Goal: Information Seeking & Learning: Learn about a topic

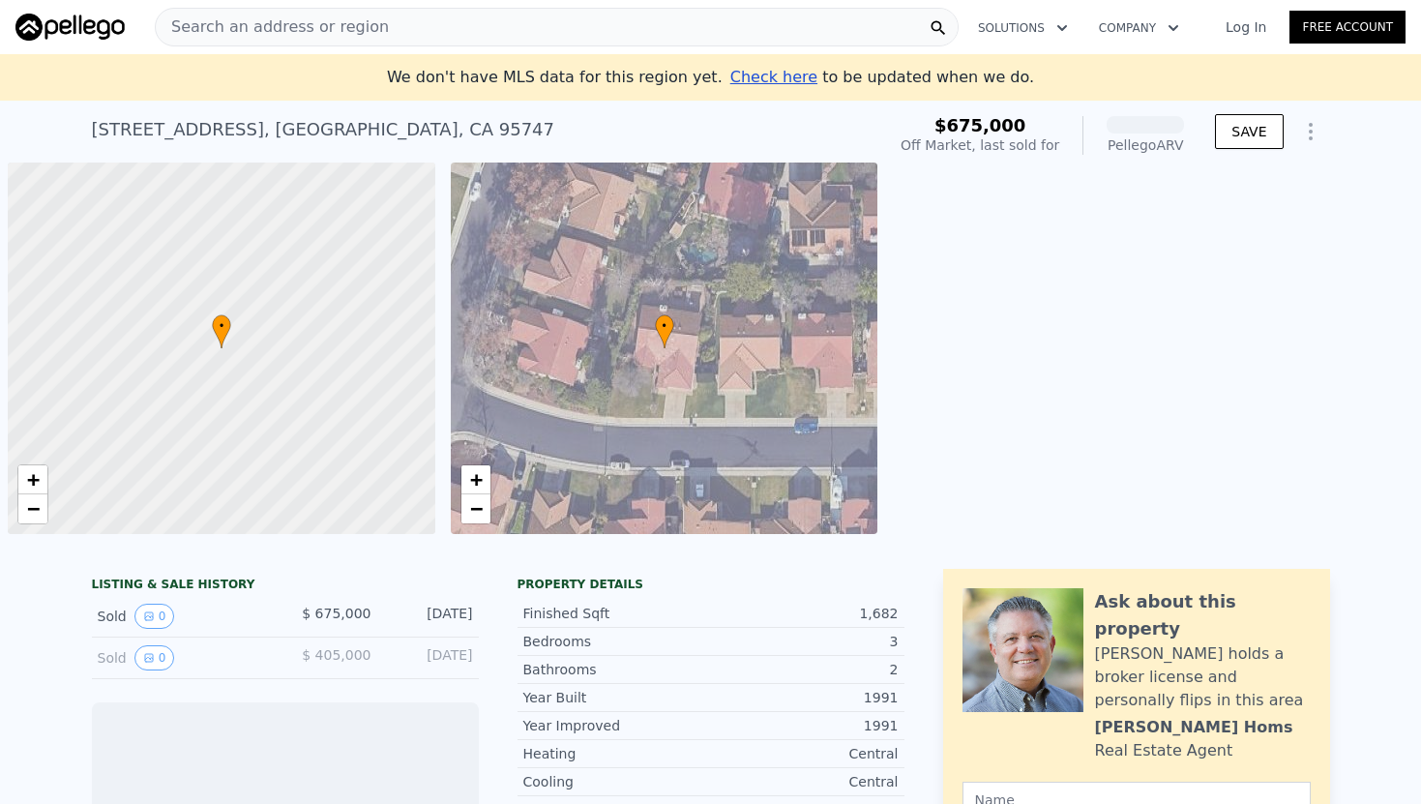
scroll to position [0, 8]
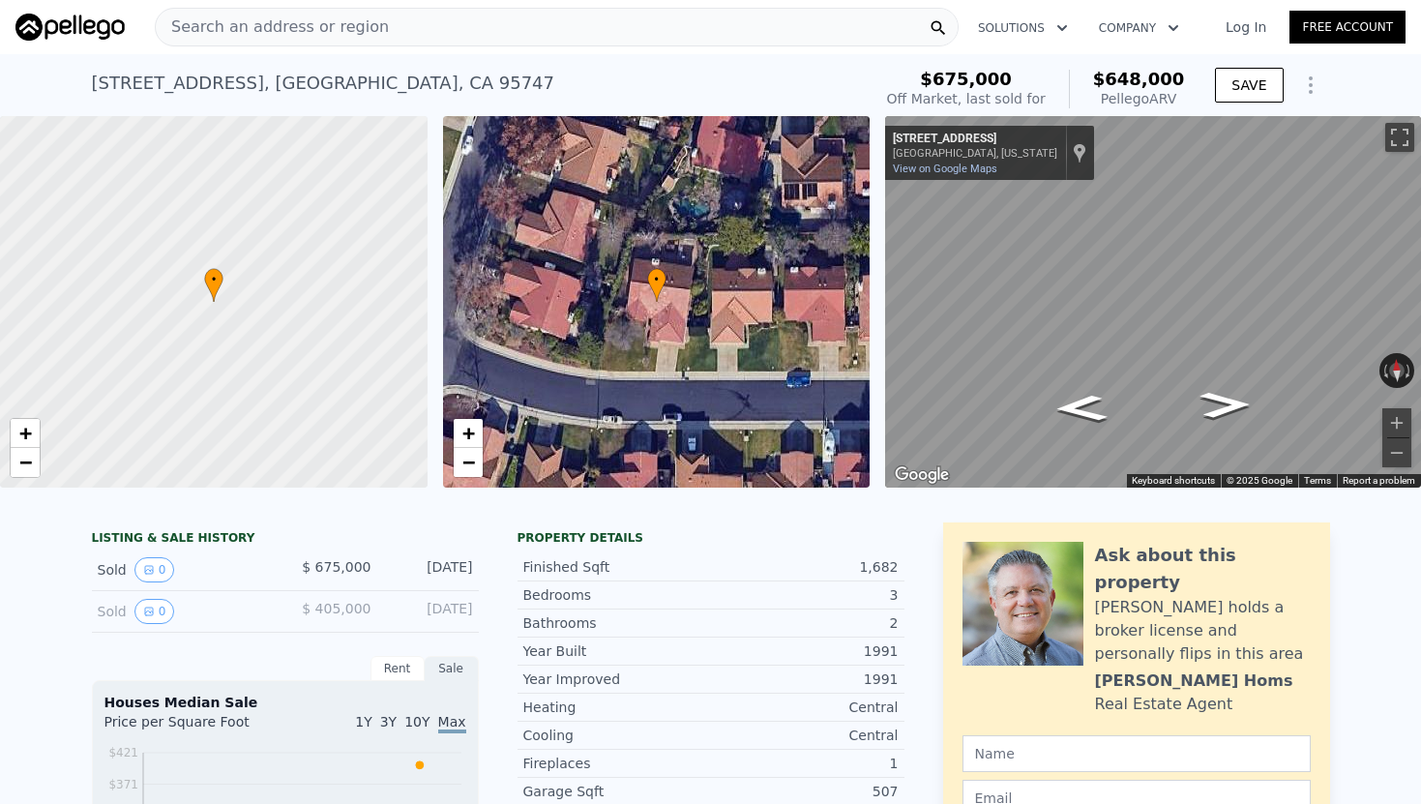
click at [474, 36] on div "Search an address or region" at bounding box center [557, 27] width 804 height 39
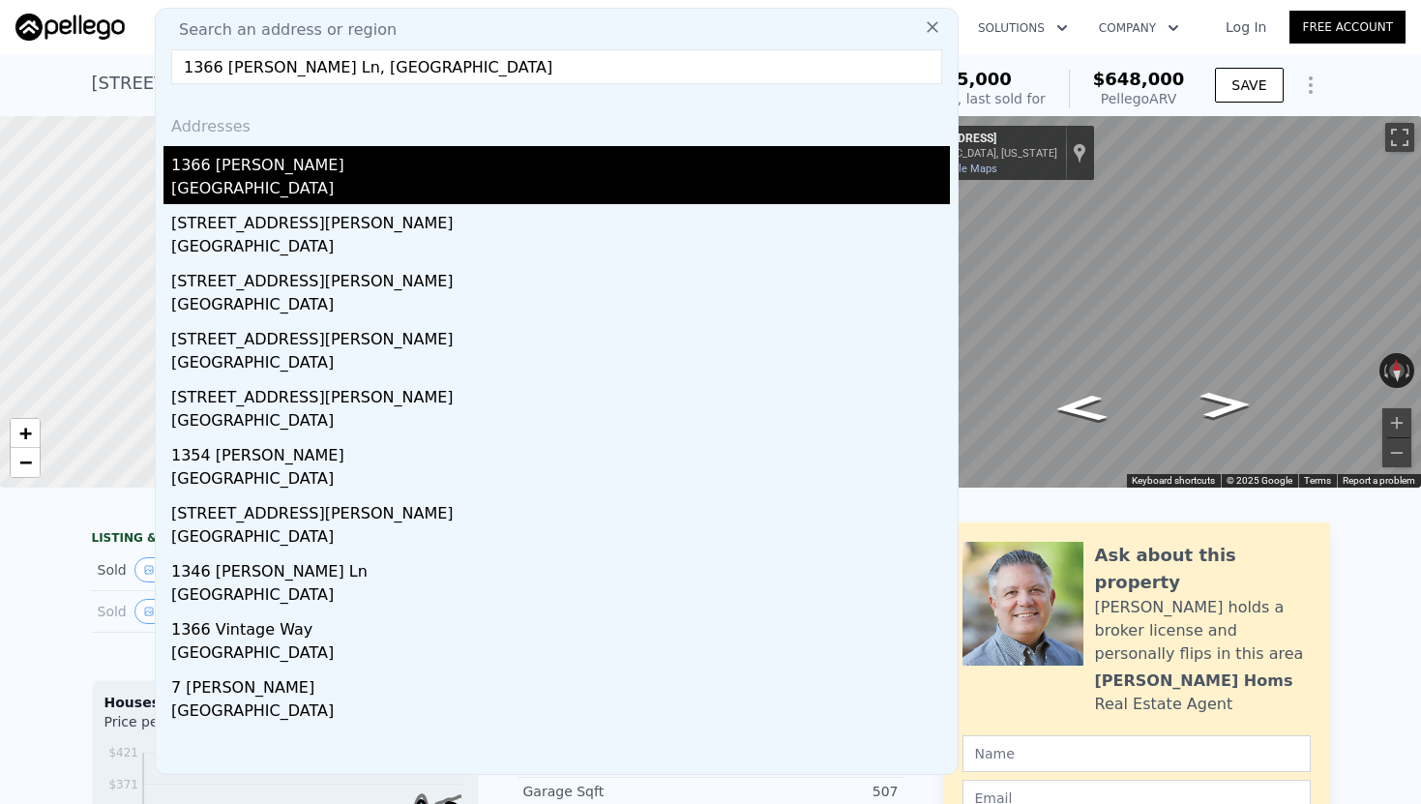
type input "1366 [PERSON_NAME] Ln, [GEOGRAPHIC_DATA]"
click at [295, 159] on div "1366 [PERSON_NAME]" at bounding box center [560, 161] width 778 height 31
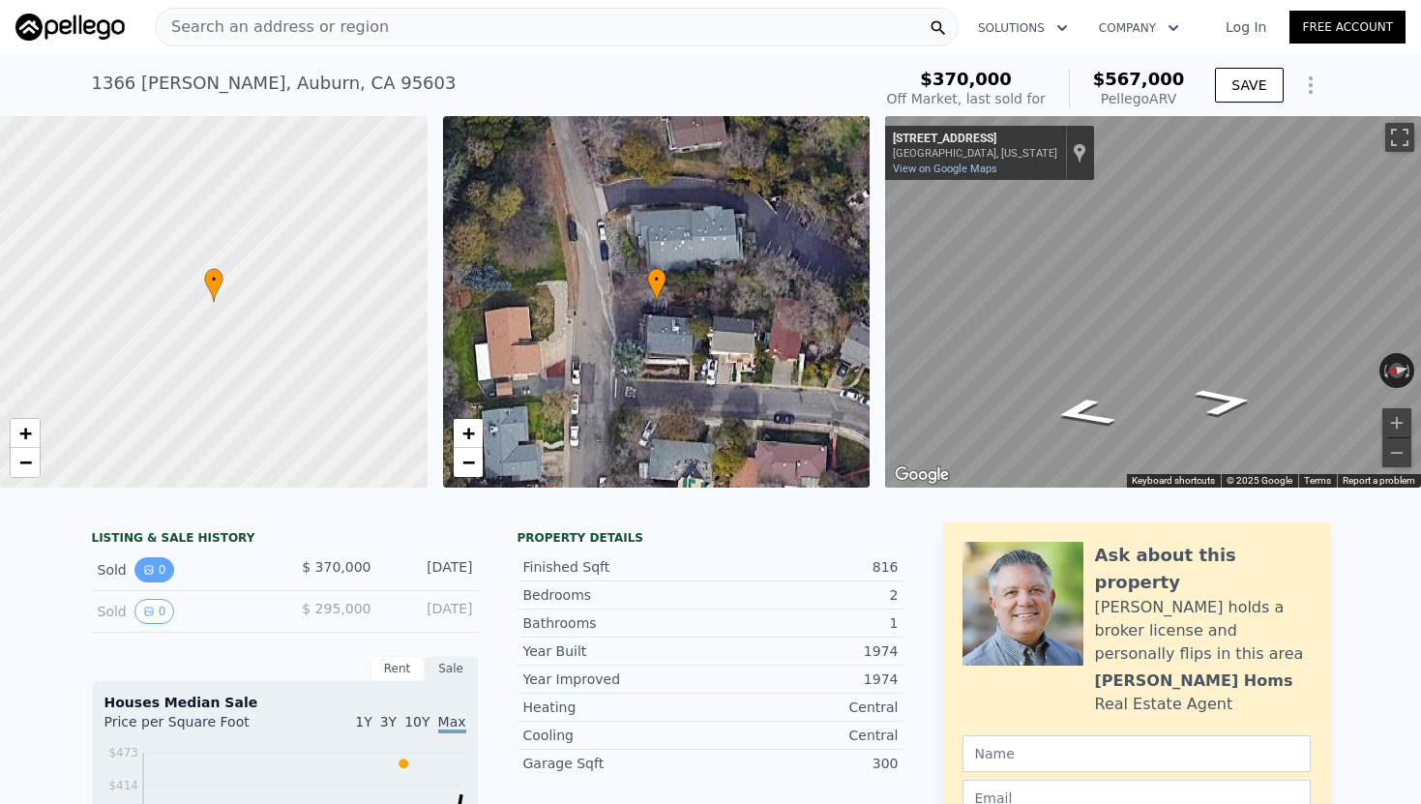
click at [150, 567] on icon "View historical data" at bounding box center [149, 570] width 12 height 12
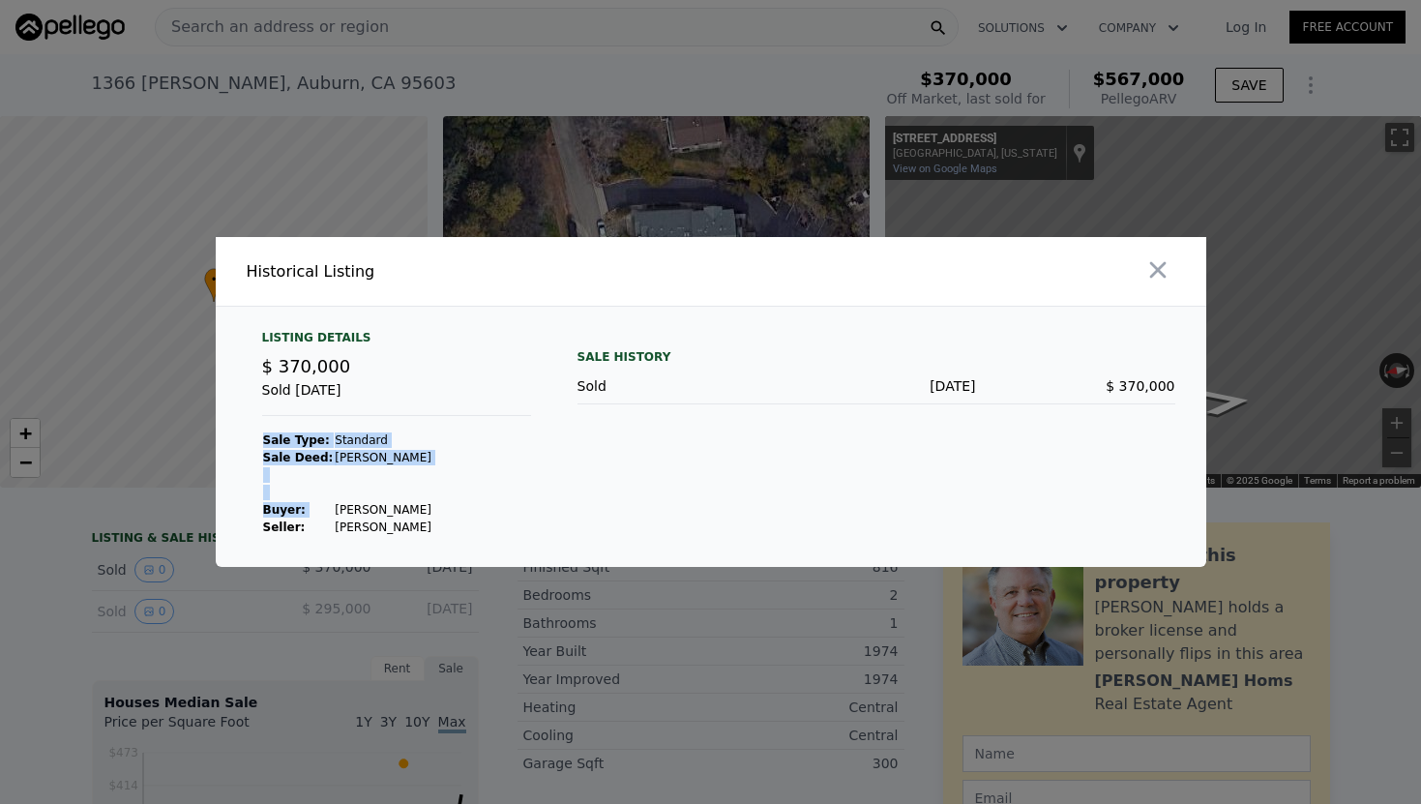
drag, startPoint x: 425, startPoint y: 510, endPoint x: 330, endPoint y: 506, distance: 94.8
click at [330, 506] on div "Listing Details $ 370,000 Sold [DATE] Sale Type: Standard Sale Deed: [PERSON_NA…" at bounding box center [397, 433] width 300 height 206
click at [334, 506] on td "[PERSON_NAME]" at bounding box center [383, 509] width 99 height 17
drag, startPoint x: 326, startPoint y: 507, endPoint x: 412, endPoint y: 508, distance: 86.1
click at [412, 508] on td "[PERSON_NAME]" at bounding box center [383, 509] width 99 height 17
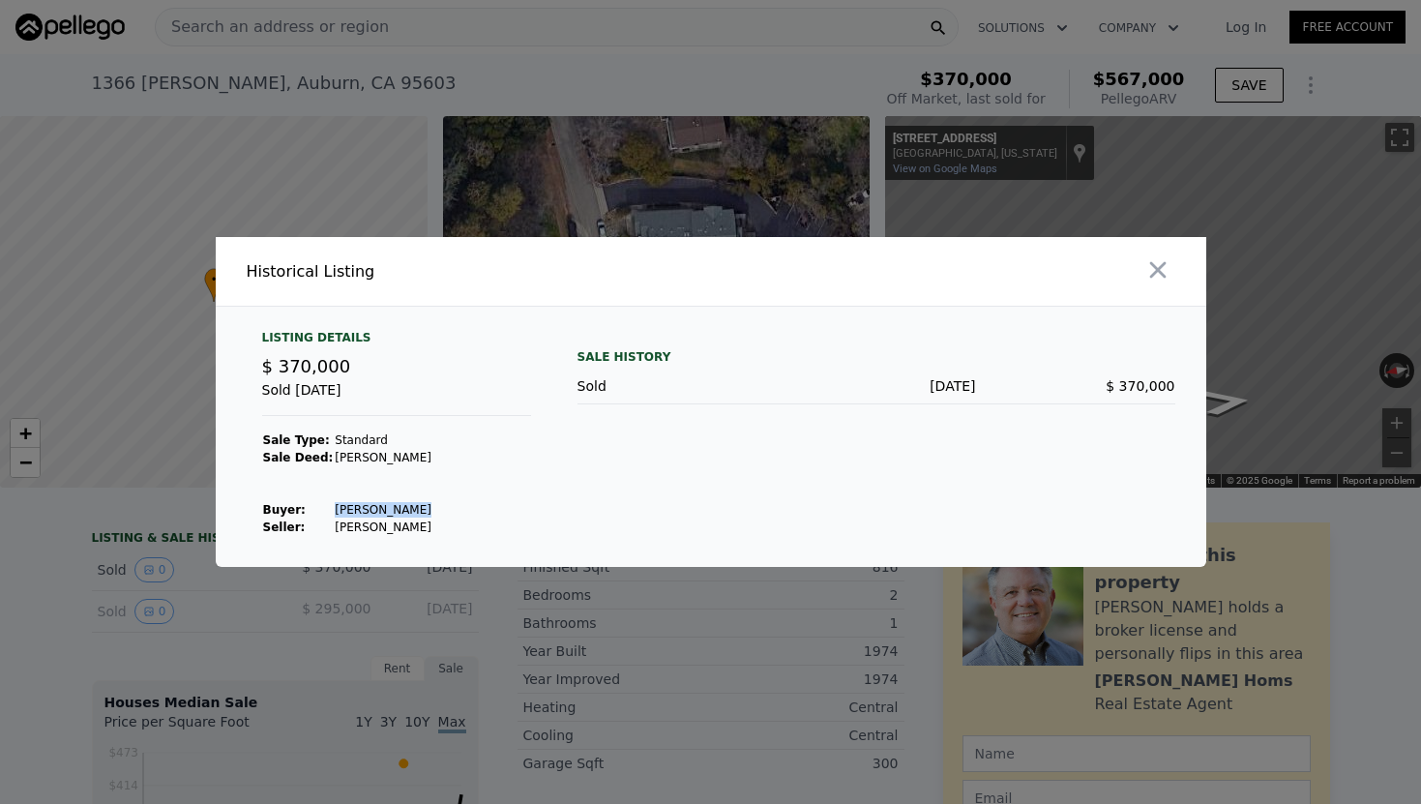
copy td "[PERSON_NAME]"
click at [1159, 269] on icon "button" at bounding box center [1157, 269] width 27 height 27
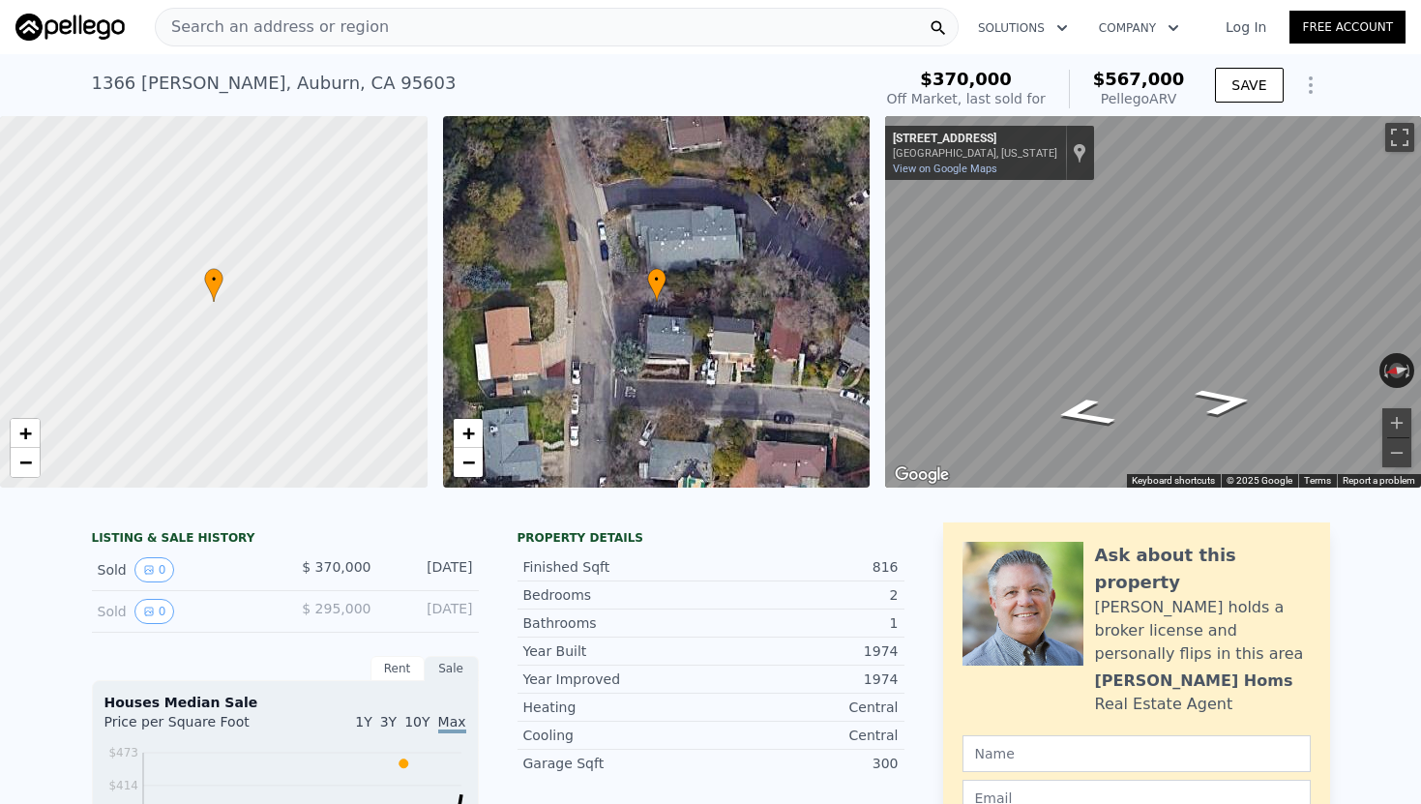
click at [460, 10] on div "Search an address or region" at bounding box center [557, 27] width 804 height 39
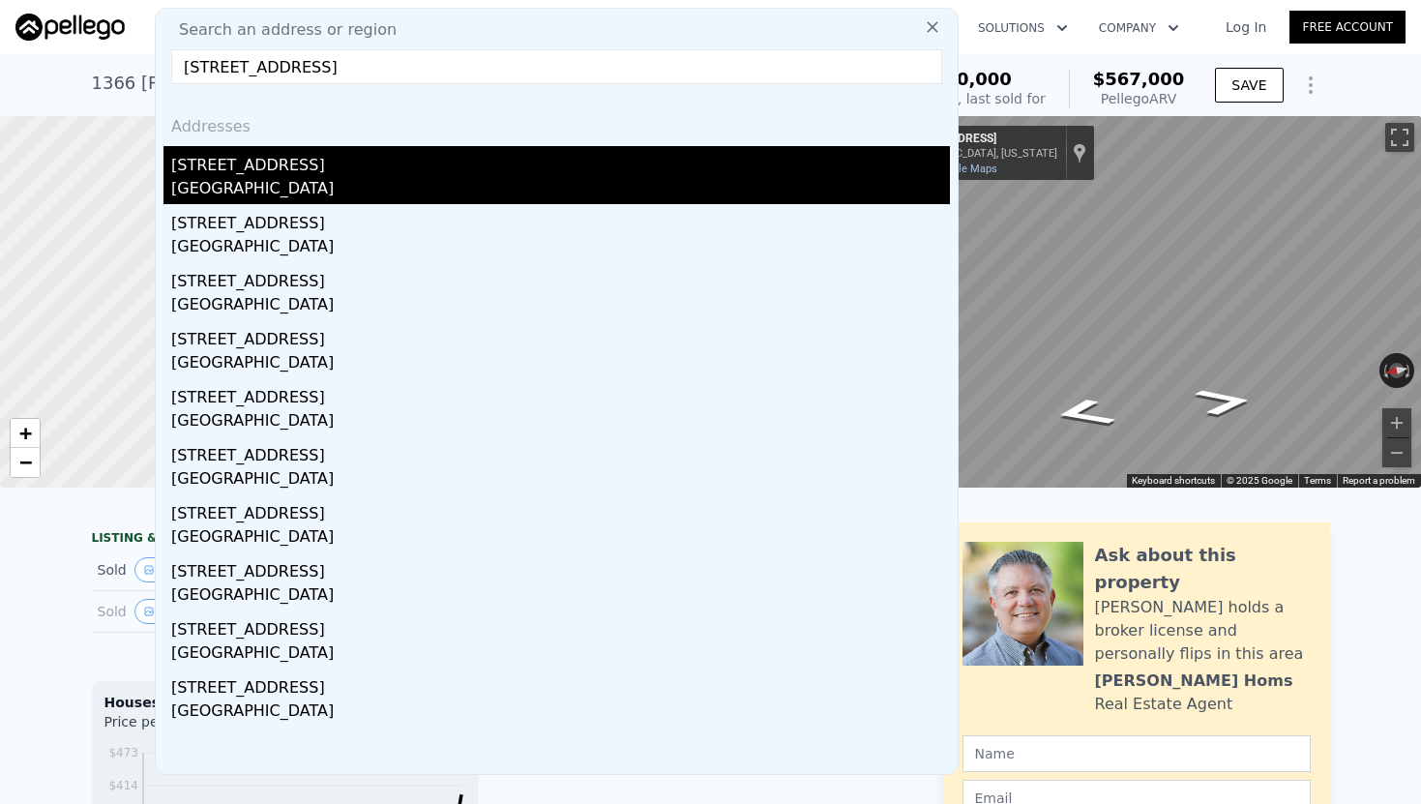
type input "[STREET_ADDRESS]"
click at [334, 162] on div "[STREET_ADDRESS]" at bounding box center [560, 161] width 778 height 31
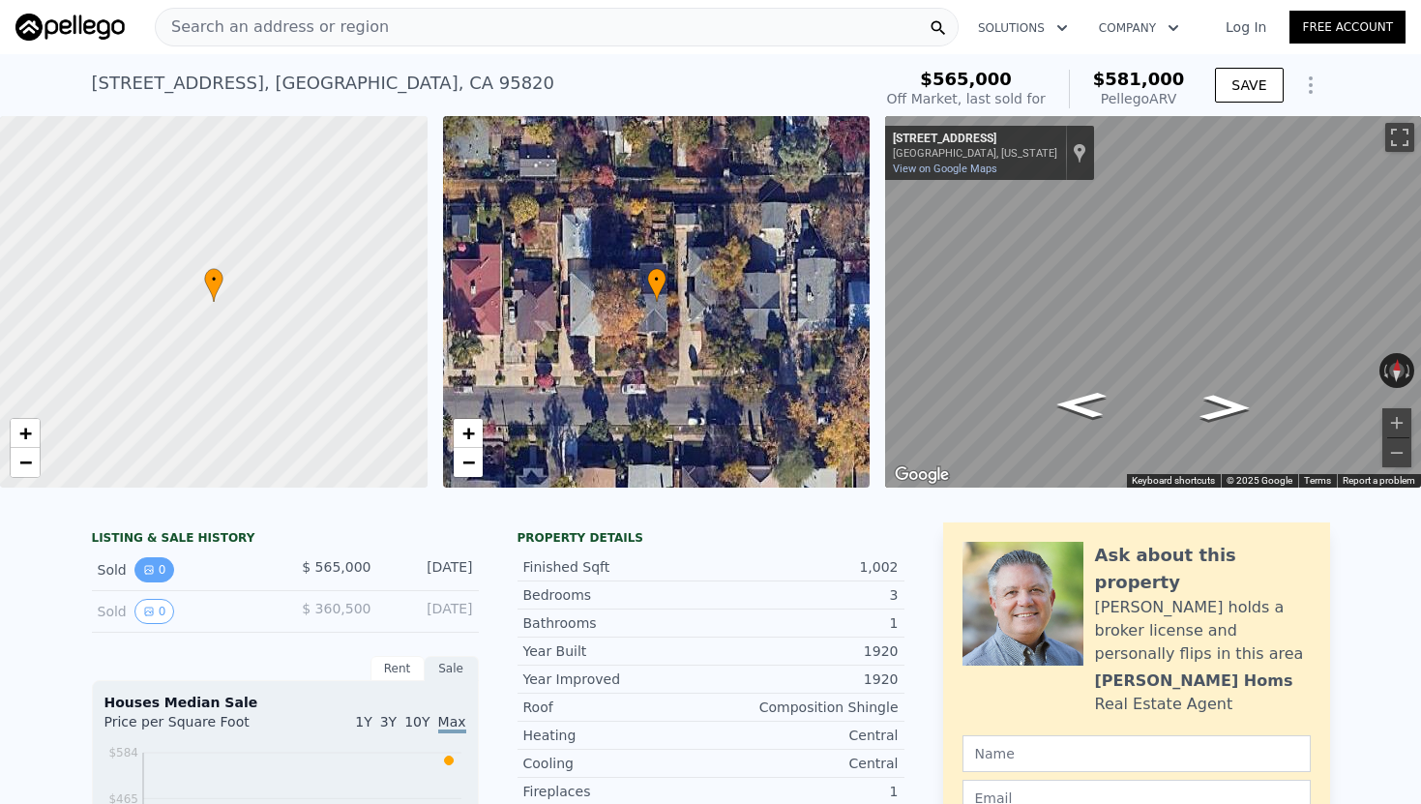
click at [155, 575] on button "0" at bounding box center [154, 569] width 41 height 25
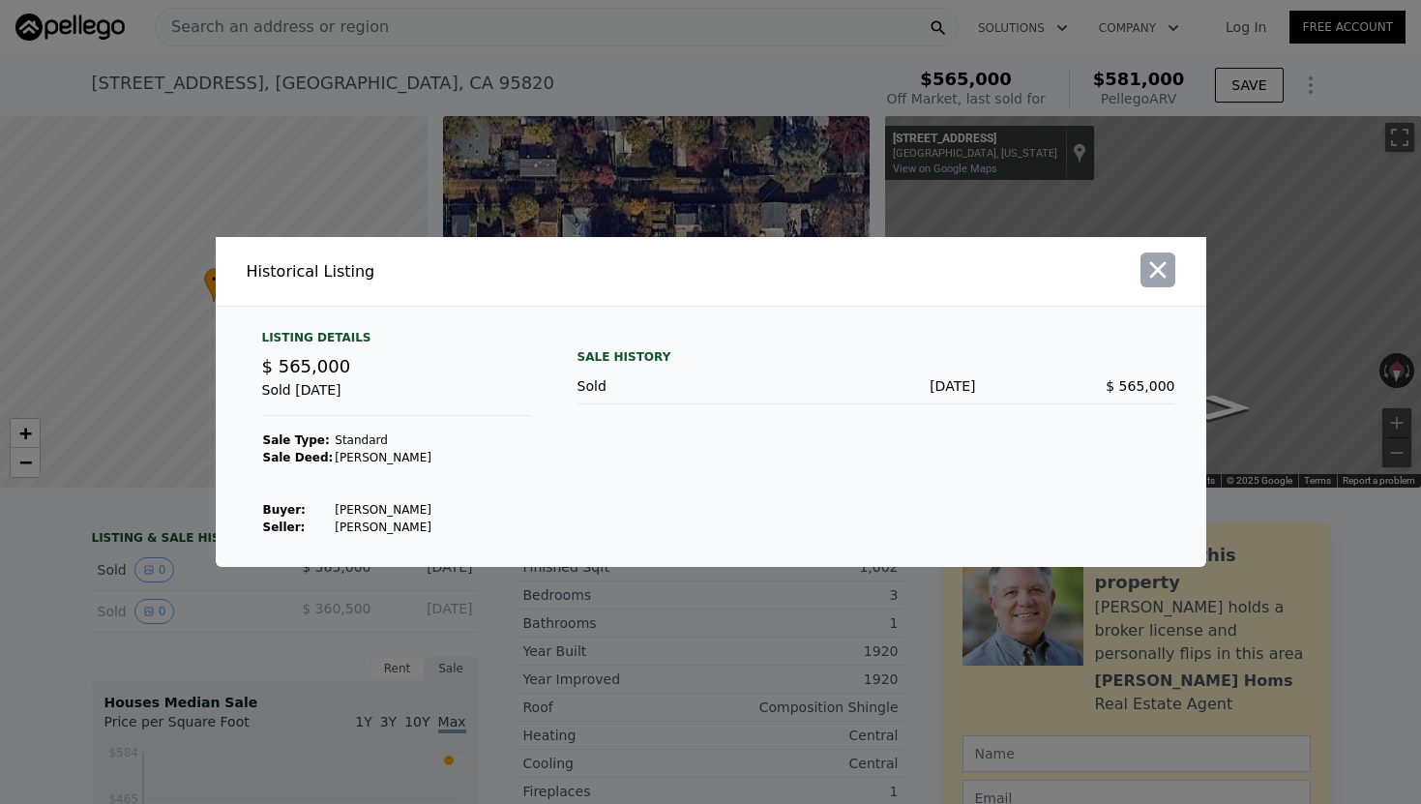
click at [1159, 266] on icon "button" at bounding box center [1157, 270] width 16 height 16
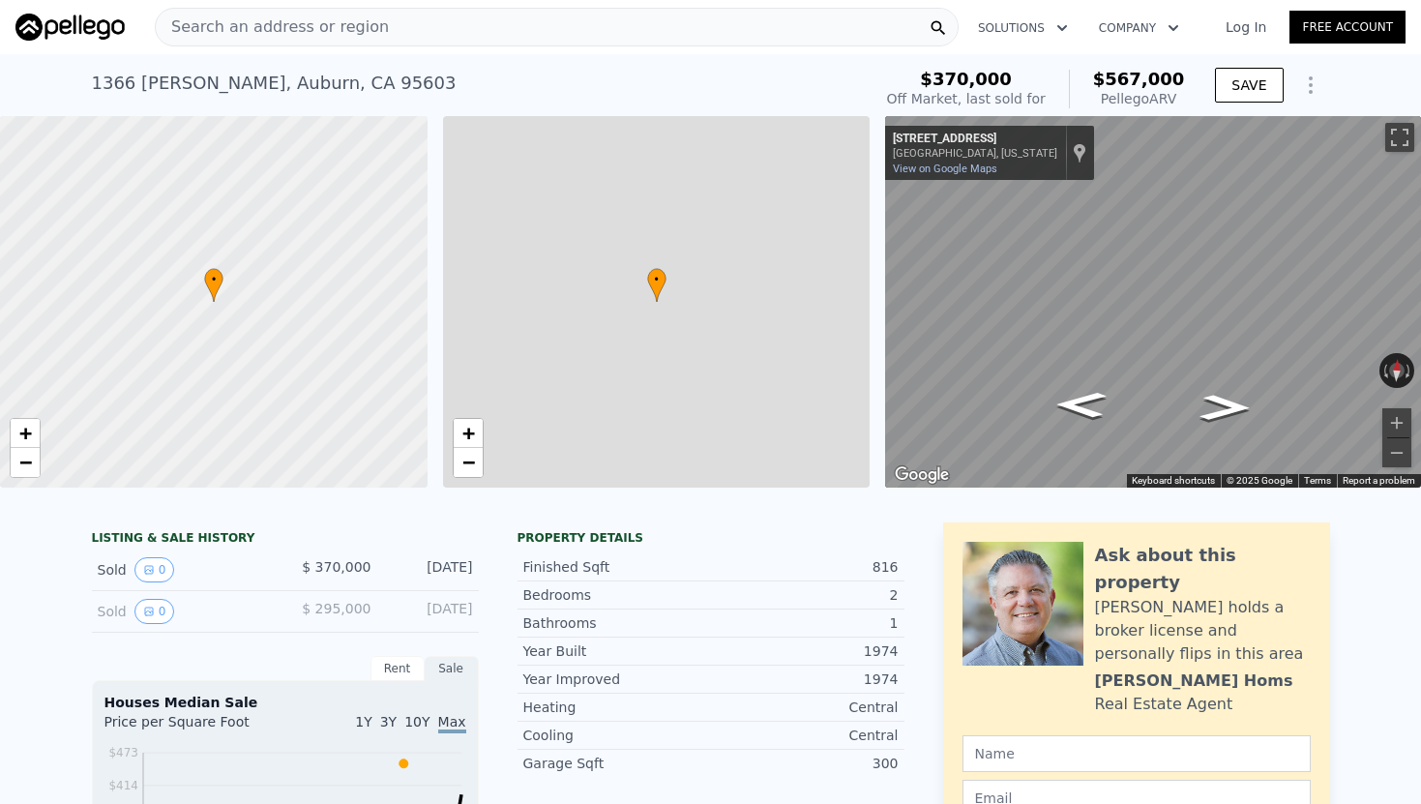
type input "2"
type input "1"
type input "900"
type input "2614"
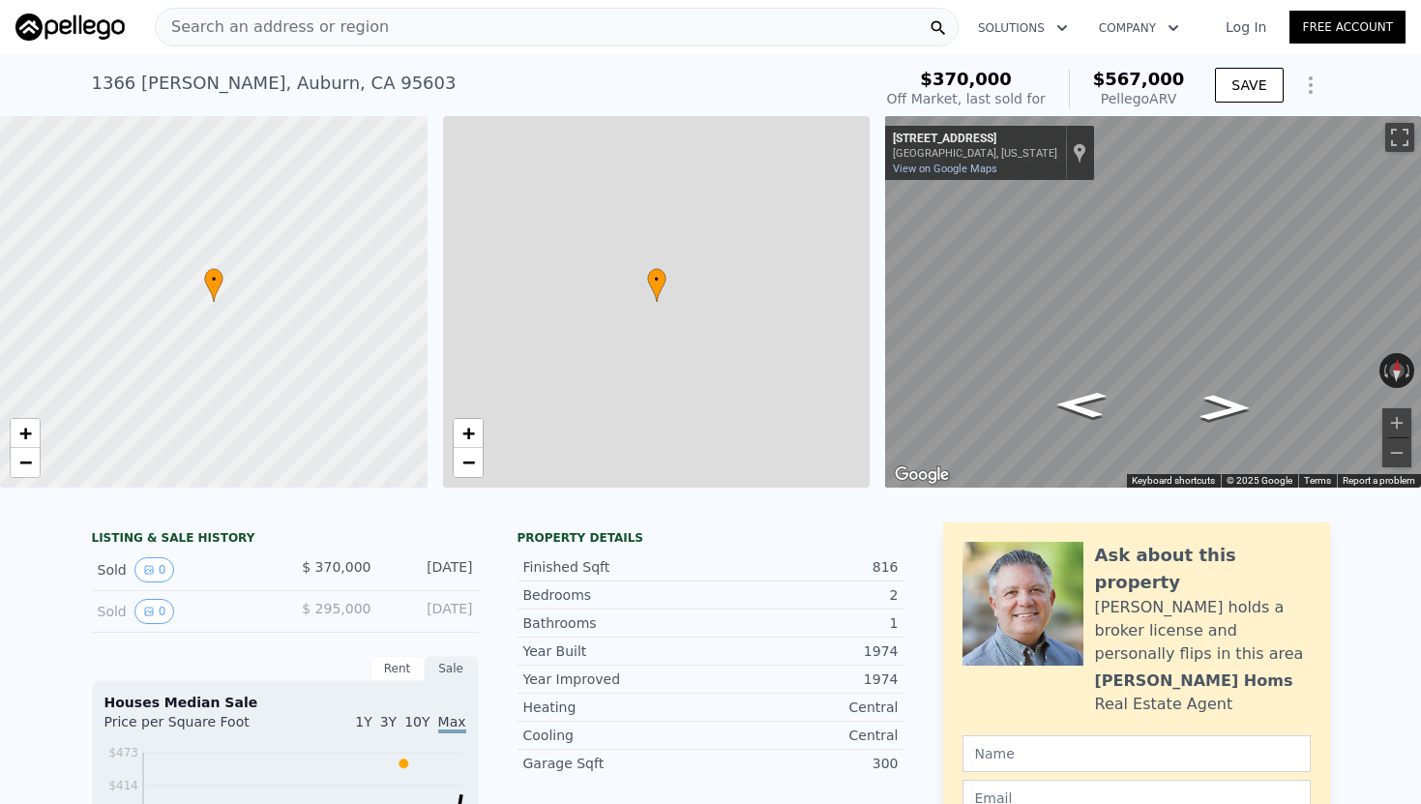
type input "2614"
type input "$ 567,000"
type input "4"
type input "$ 143,894"
